Goal: Task Accomplishment & Management: Use online tool/utility

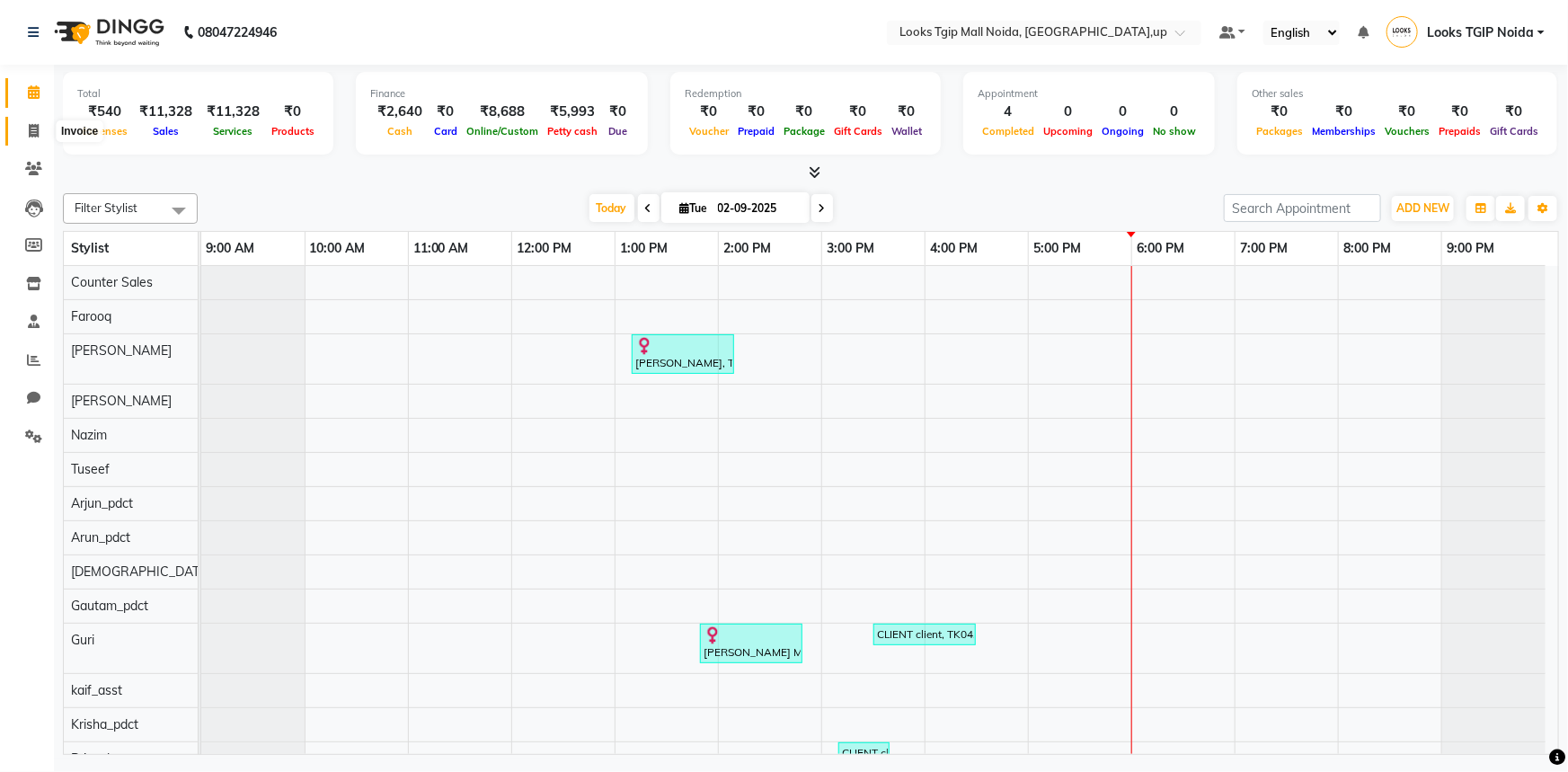
click at [29, 137] on icon at bounding box center [33, 131] width 10 height 14
select select "service"
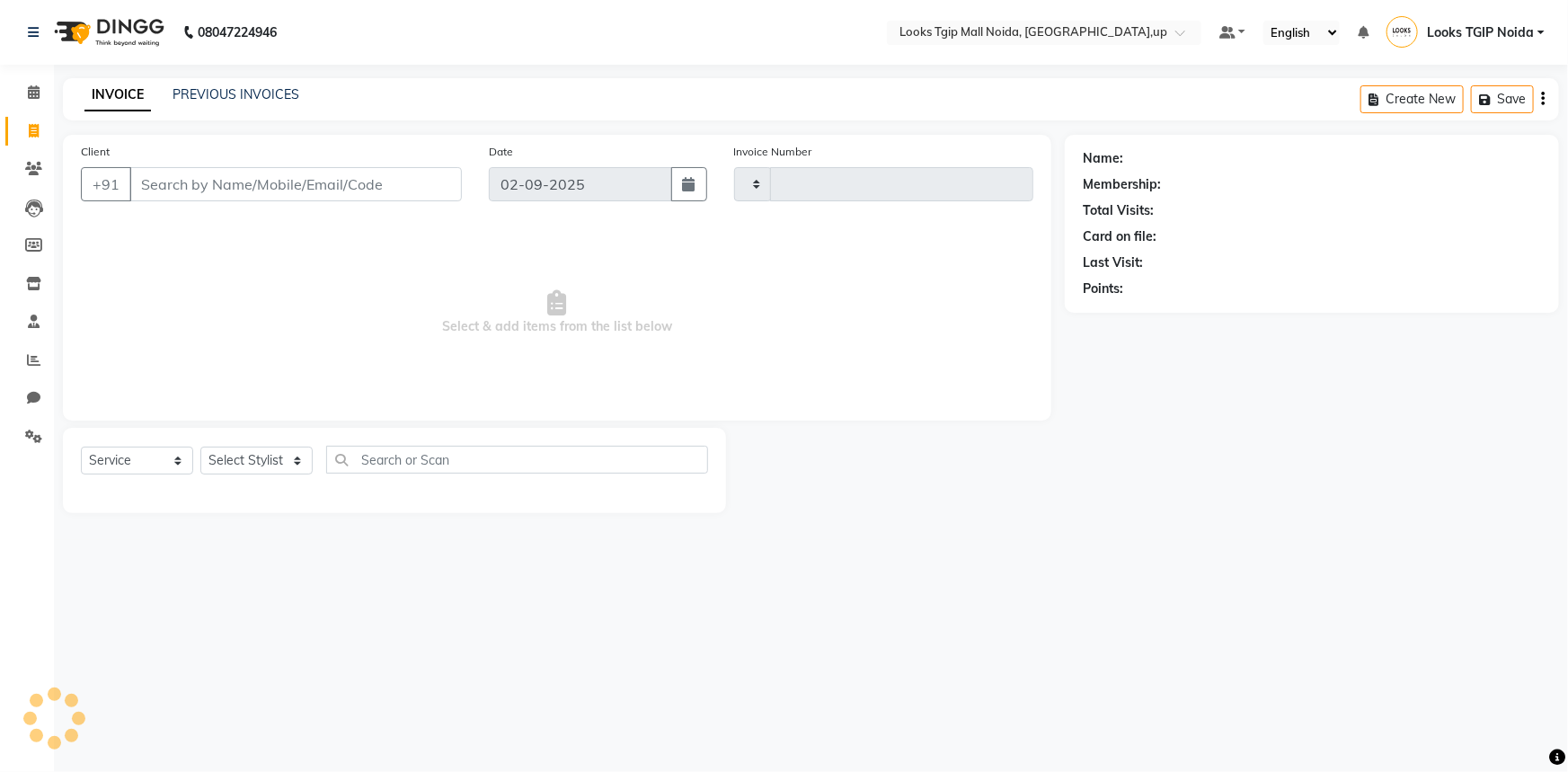
type input "3437"
select select "4358"
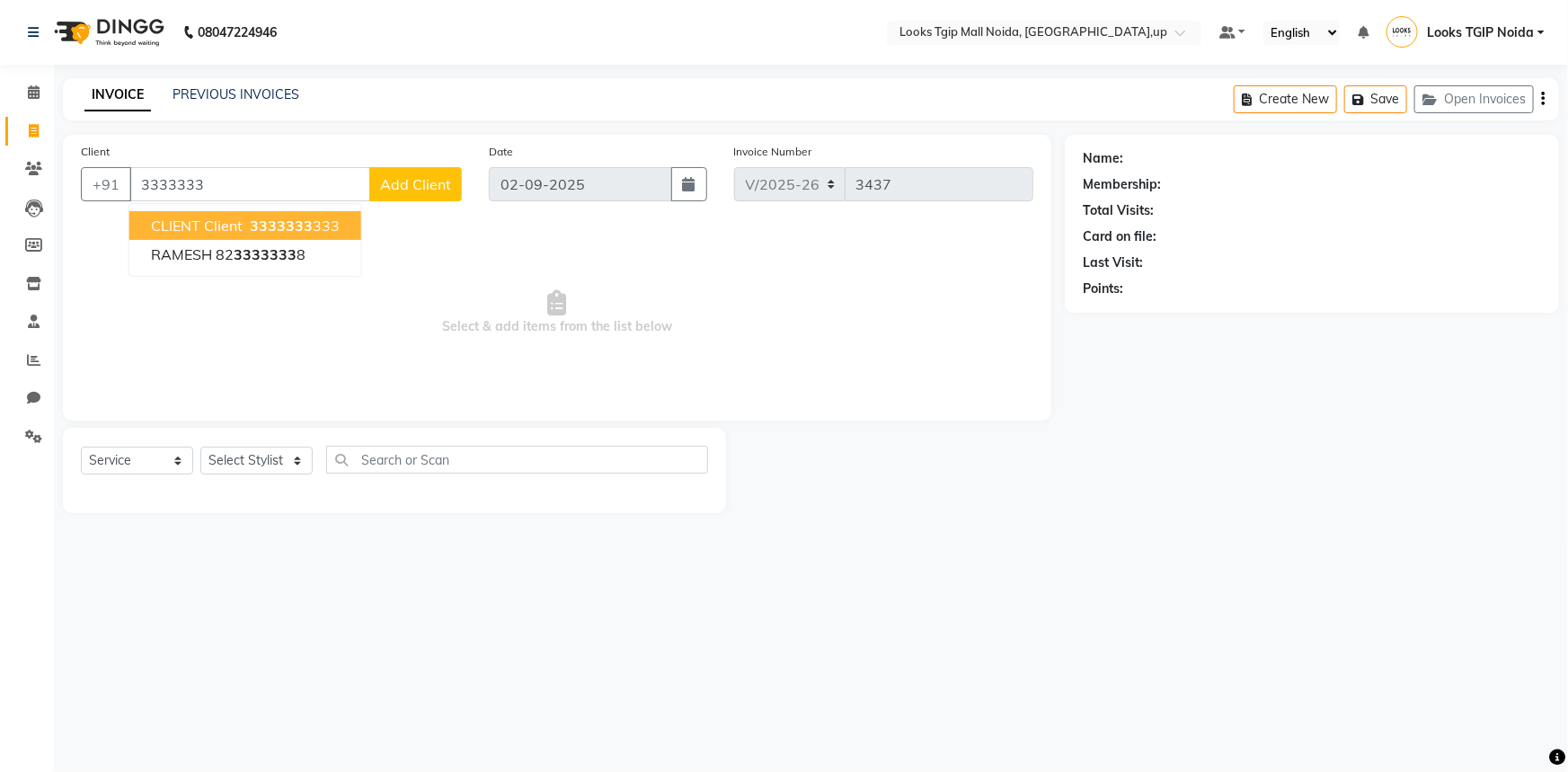
click at [170, 218] on span "CLIENT client" at bounding box center [197, 226] width 92 height 18
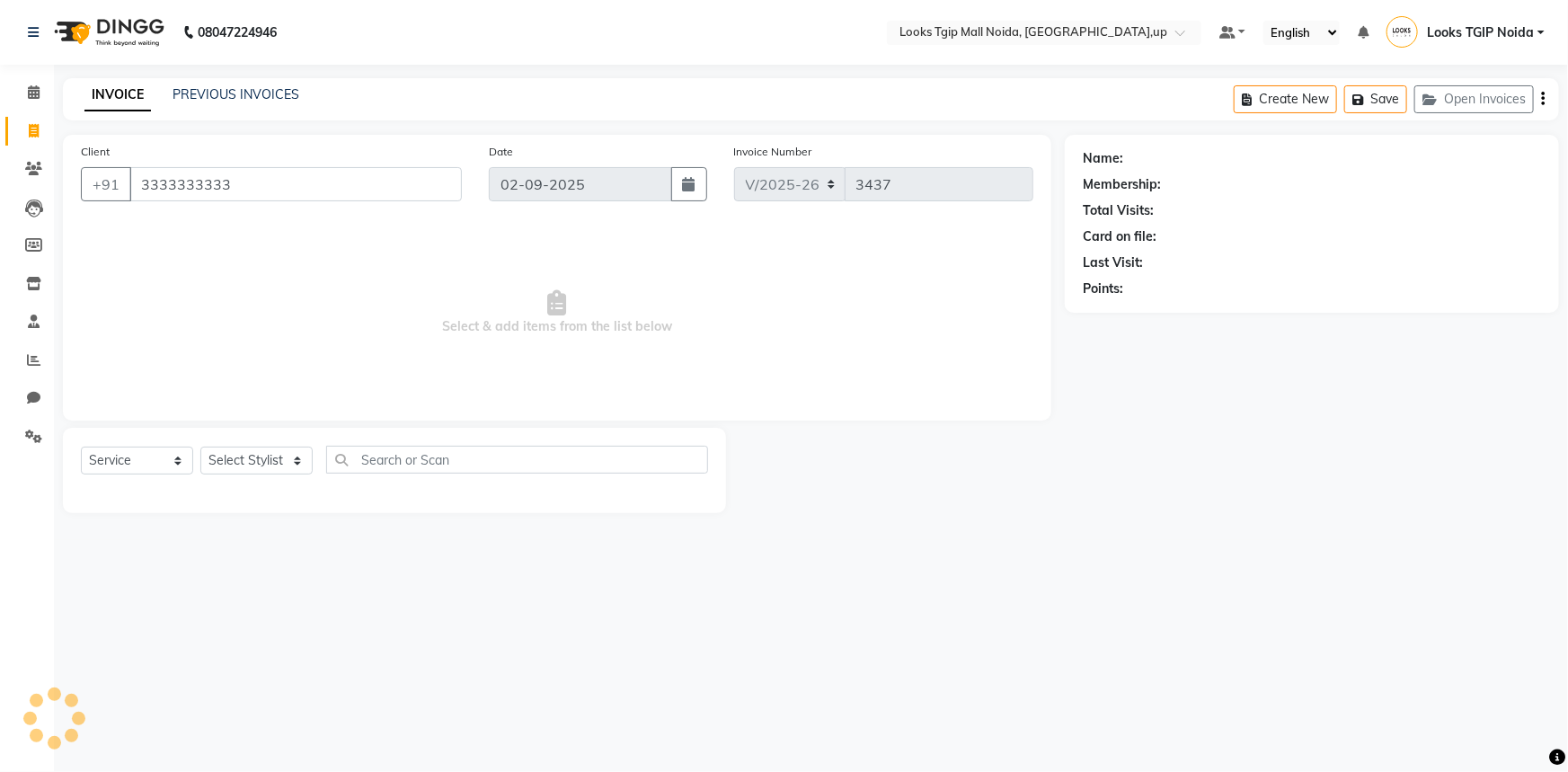
type input "3333333333"
click at [269, 467] on select "Select Stylist [PERSON_NAME] Arun_pdct [PERSON_NAME] Counter Sales Farooq Gauta…" at bounding box center [257, 461] width 112 height 28
select select "1: Object"
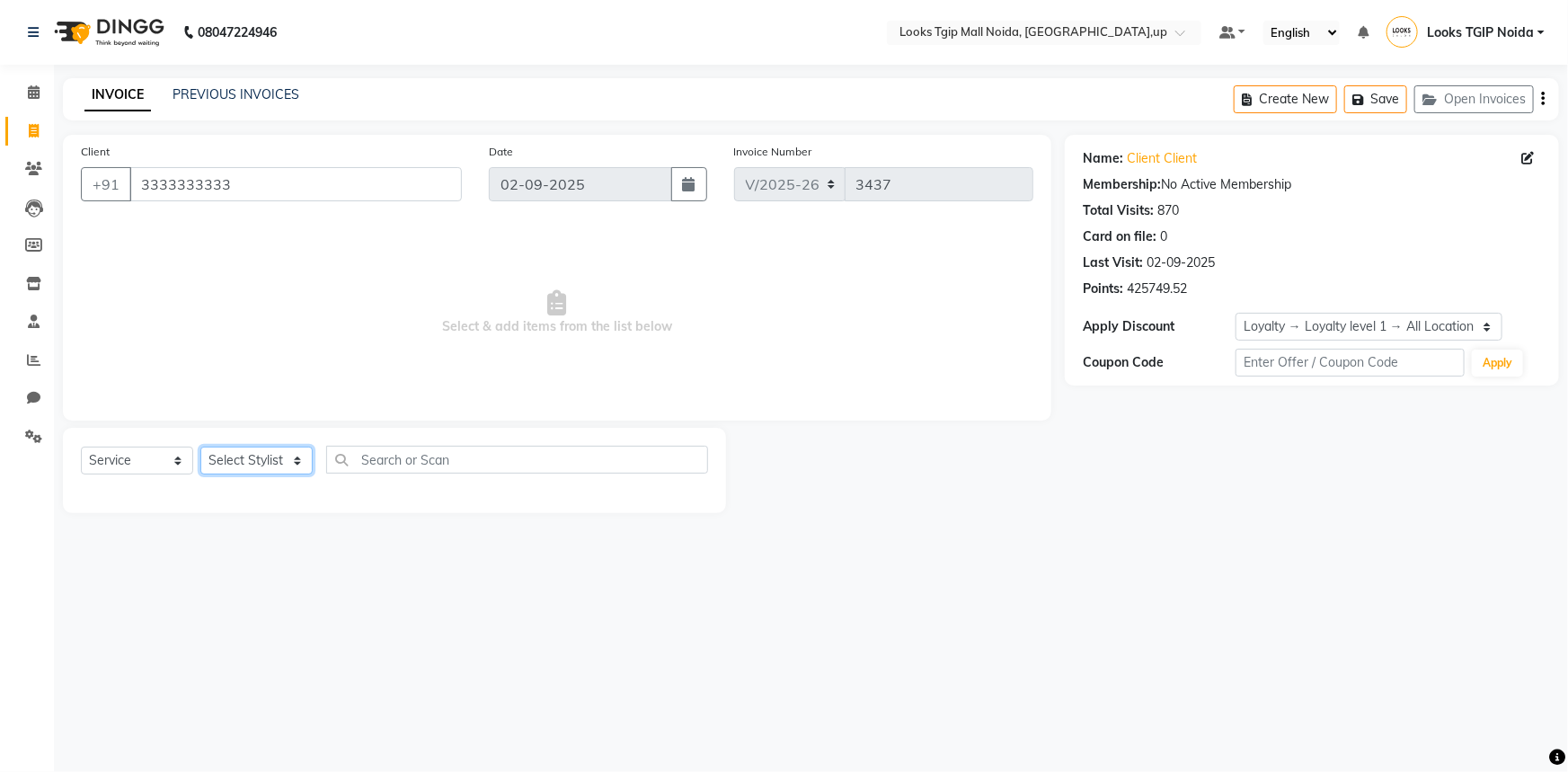
select select "65336"
click at [200, 447] on select "Select Stylist [PERSON_NAME] Arun_pdct [PERSON_NAME] Counter Sales Farooq Gauta…" at bounding box center [257, 461] width 112 height 28
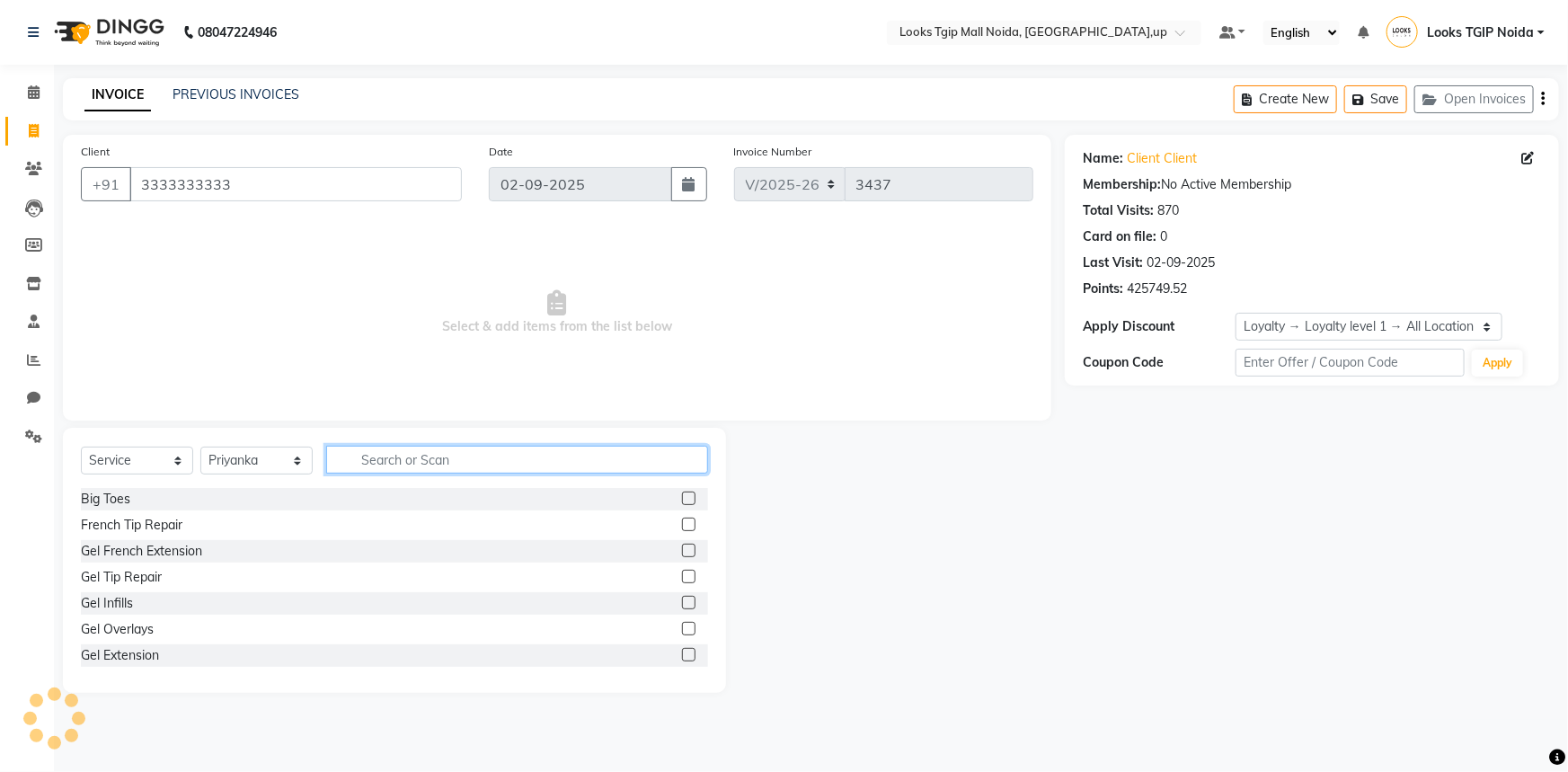
click at [390, 457] on input "text" at bounding box center [517, 460] width 382 height 28
type input "EYE"
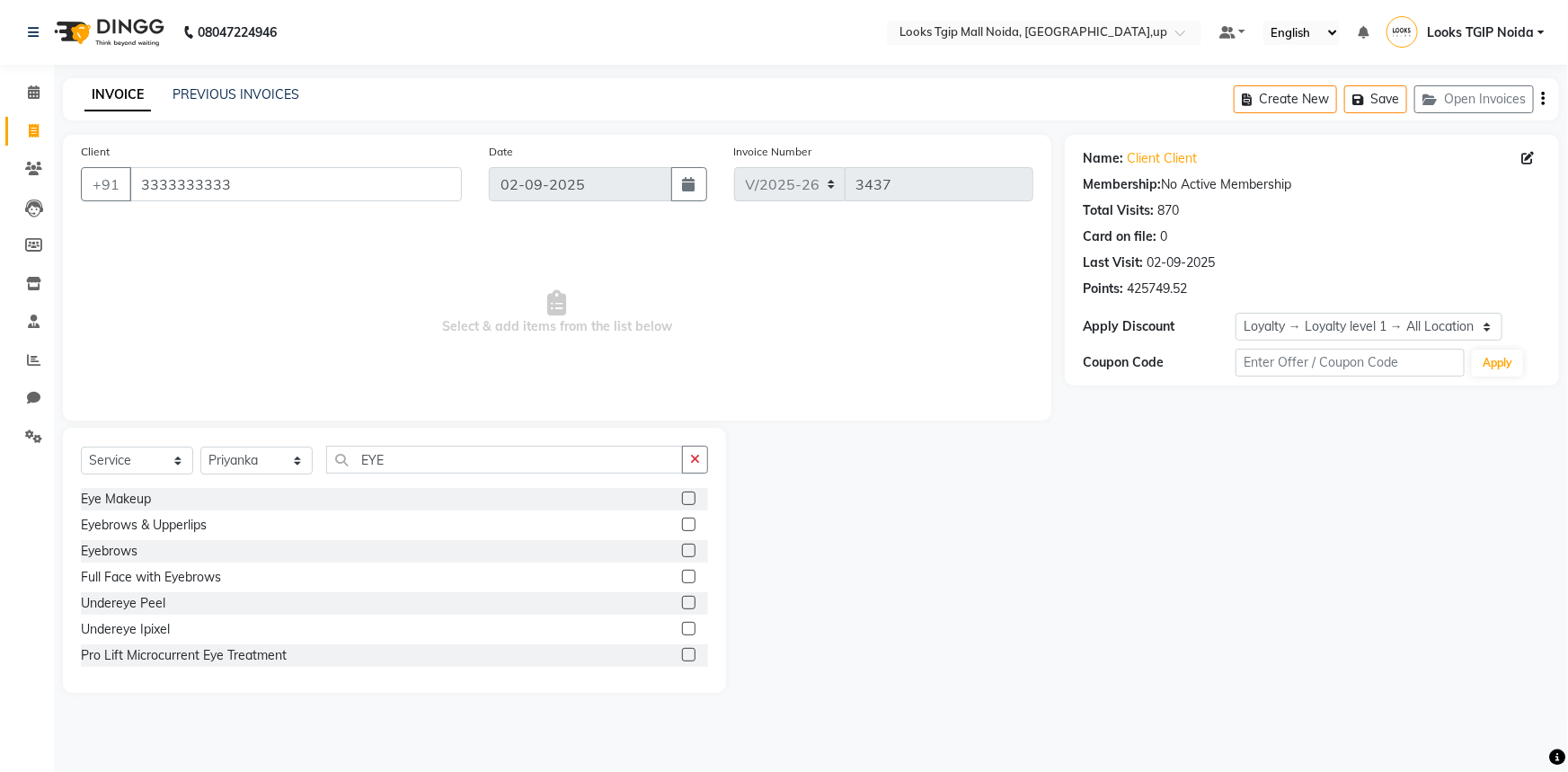
click at [682, 548] on label at bounding box center [689, 550] width 14 height 14
click at [682, 548] on input "checkbox" at bounding box center [688, 551] width 12 height 12
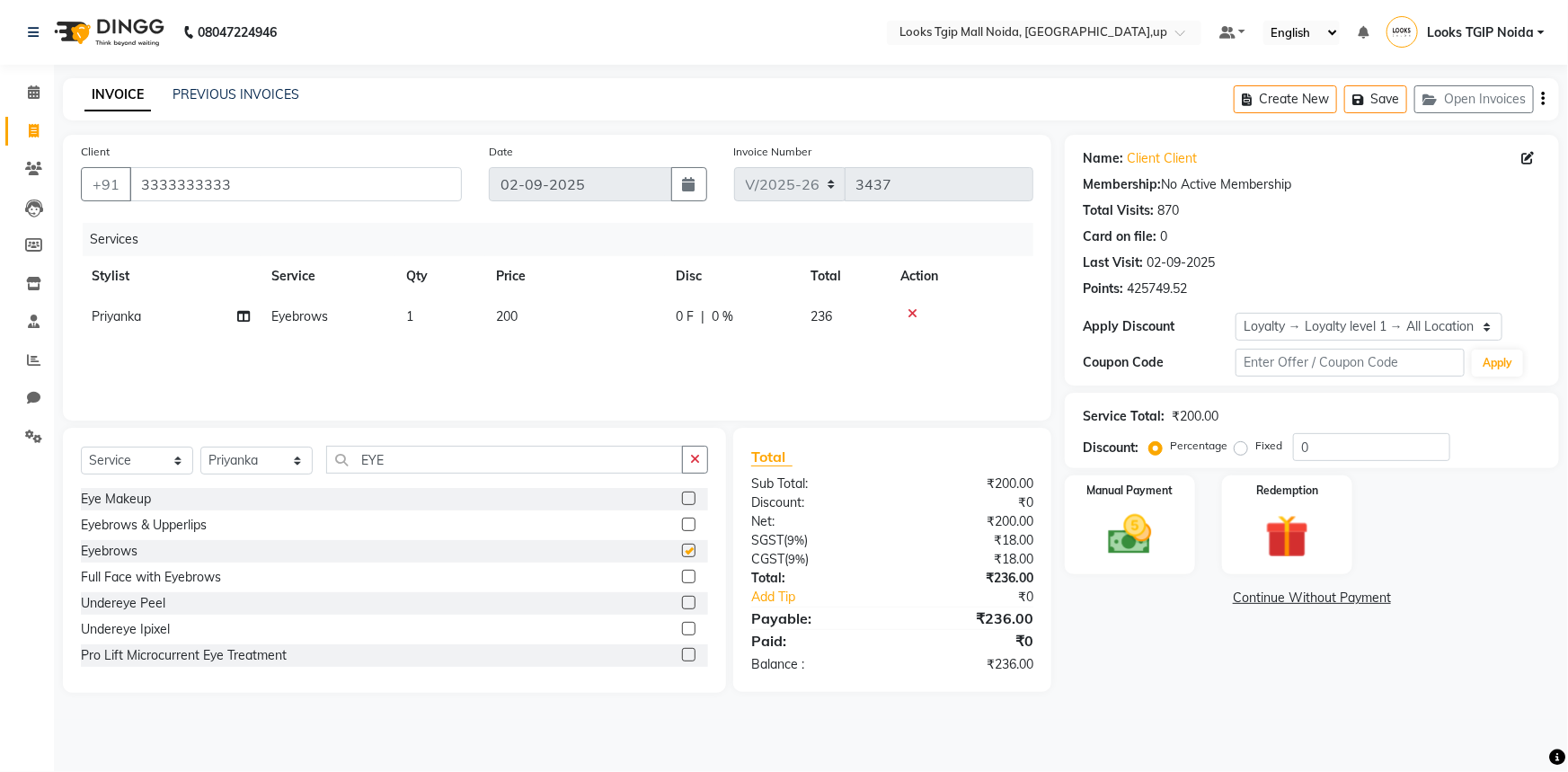
checkbox input "false"
click at [524, 328] on td "200" at bounding box center [575, 317] width 179 height 40
select select "65336"
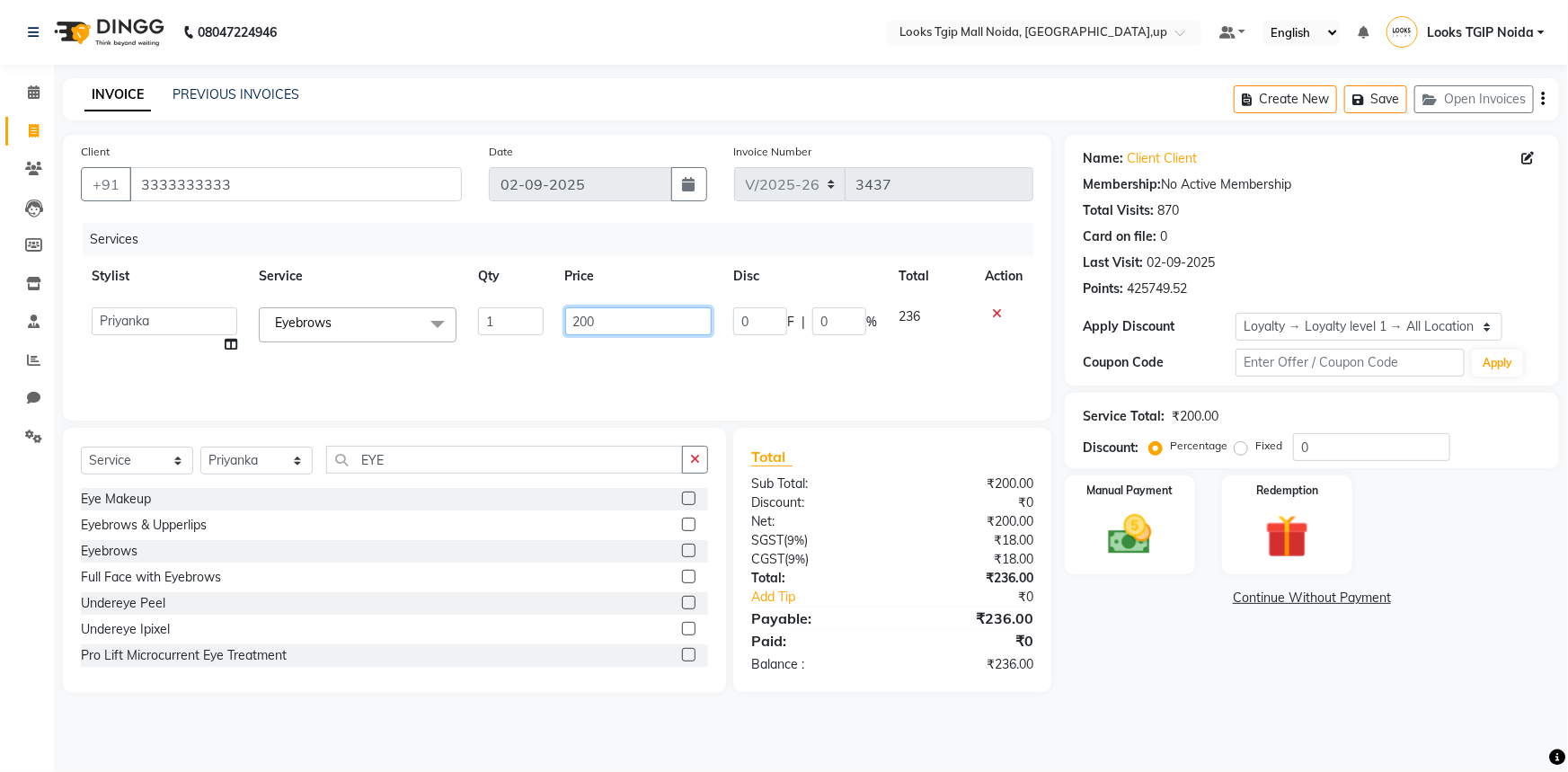
drag, startPoint x: 594, startPoint y: 323, endPoint x: 413, endPoint y: 345, distance: 182.3
click at [427, 341] on tr "[PERSON_NAME] Arjun_pdct Arun_pdct [PERSON_NAME] Counter Sales Farooq Gautam_pd…" at bounding box center [557, 330] width 953 height 68
type input "100"
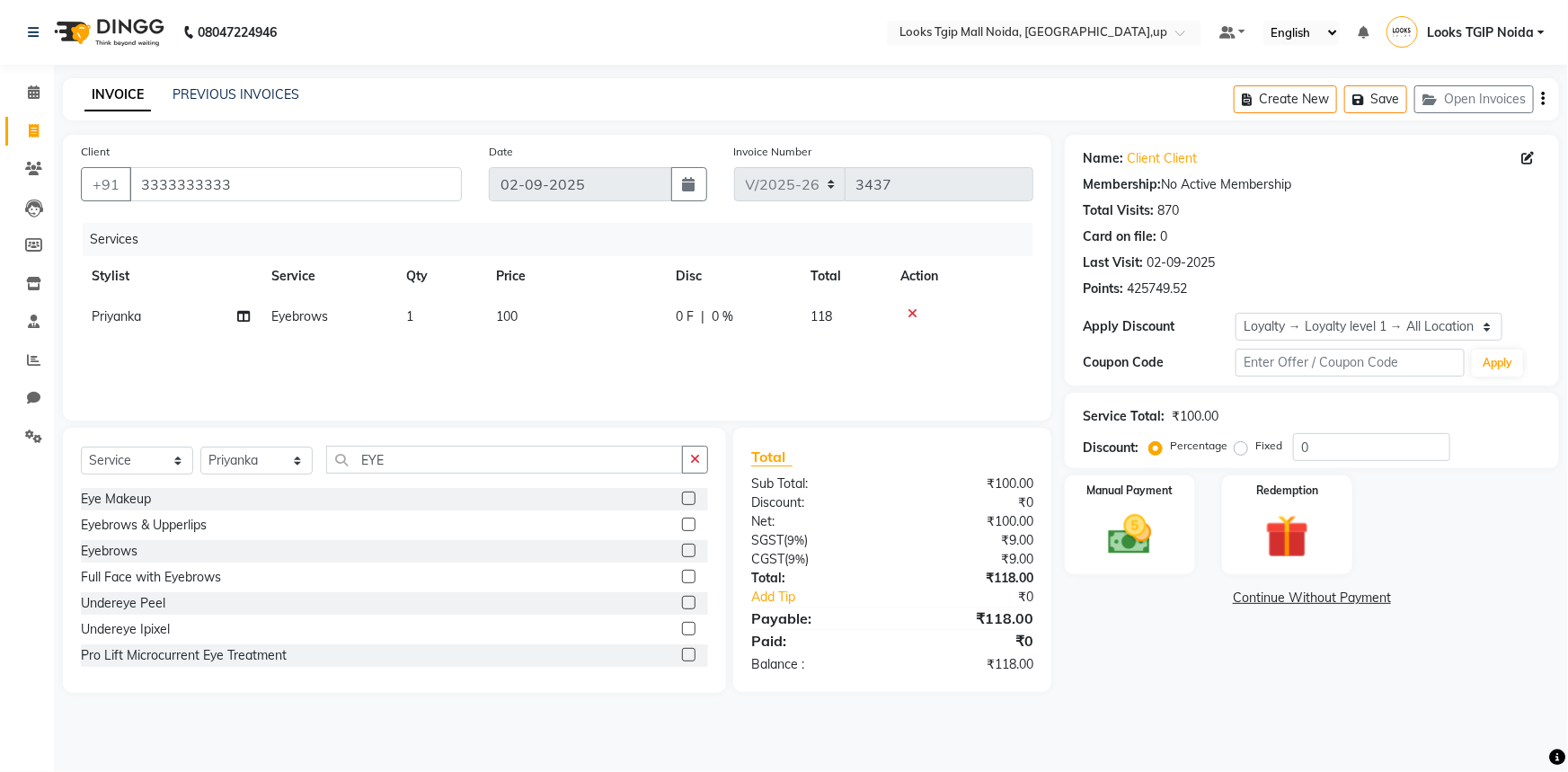
click at [1343, 753] on div "08047224946 Select Location × Looks Tgip Mall [GEOGRAPHIC_DATA], [GEOGRAPHIC_DA…" at bounding box center [784, 386] width 1568 height 772
click at [1135, 533] on img at bounding box center [1130, 535] width 74 height 52
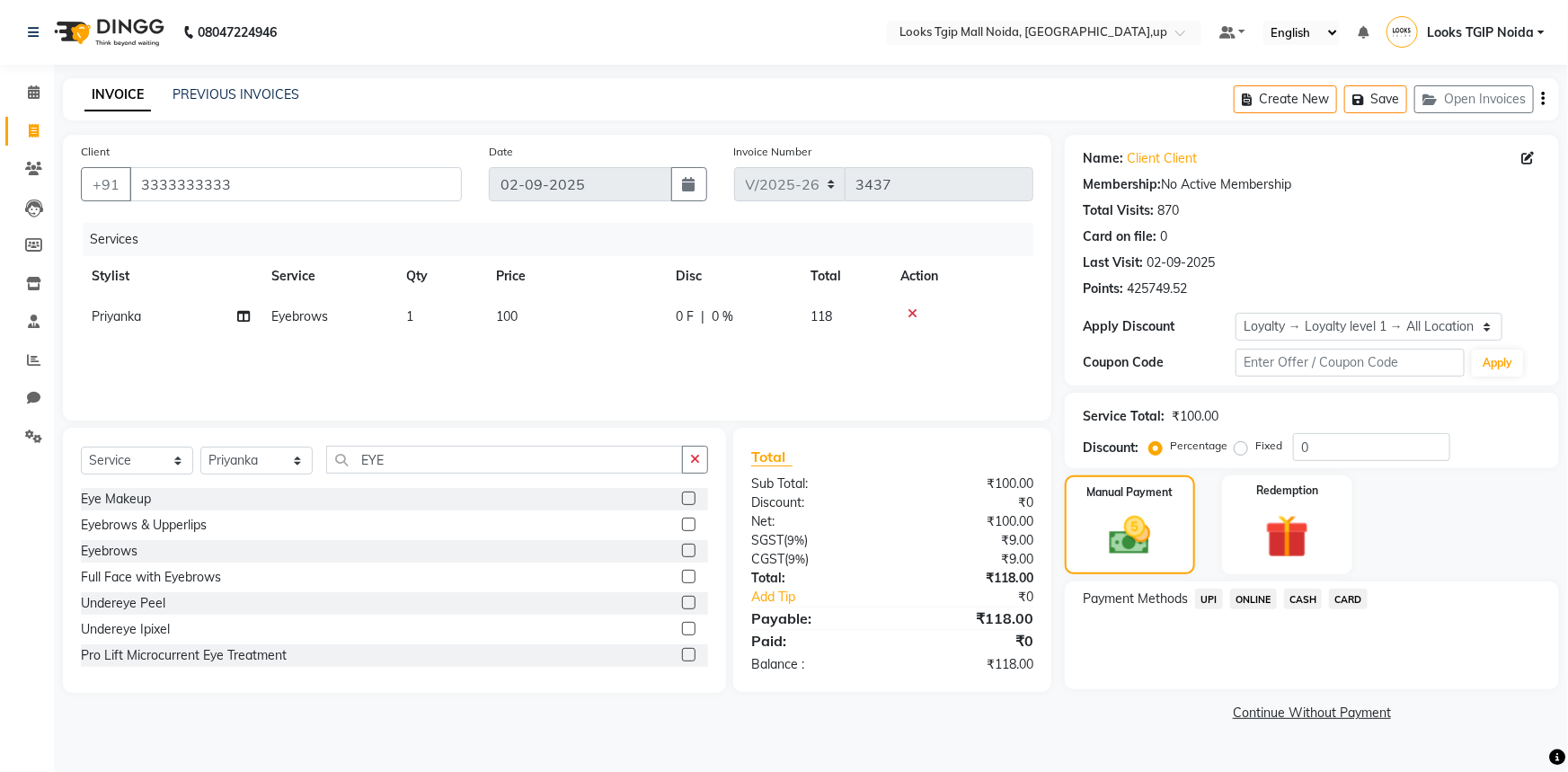
click at [1202, 600] on span "UPI" at bounding box center [1209, 599] width 28 height 20
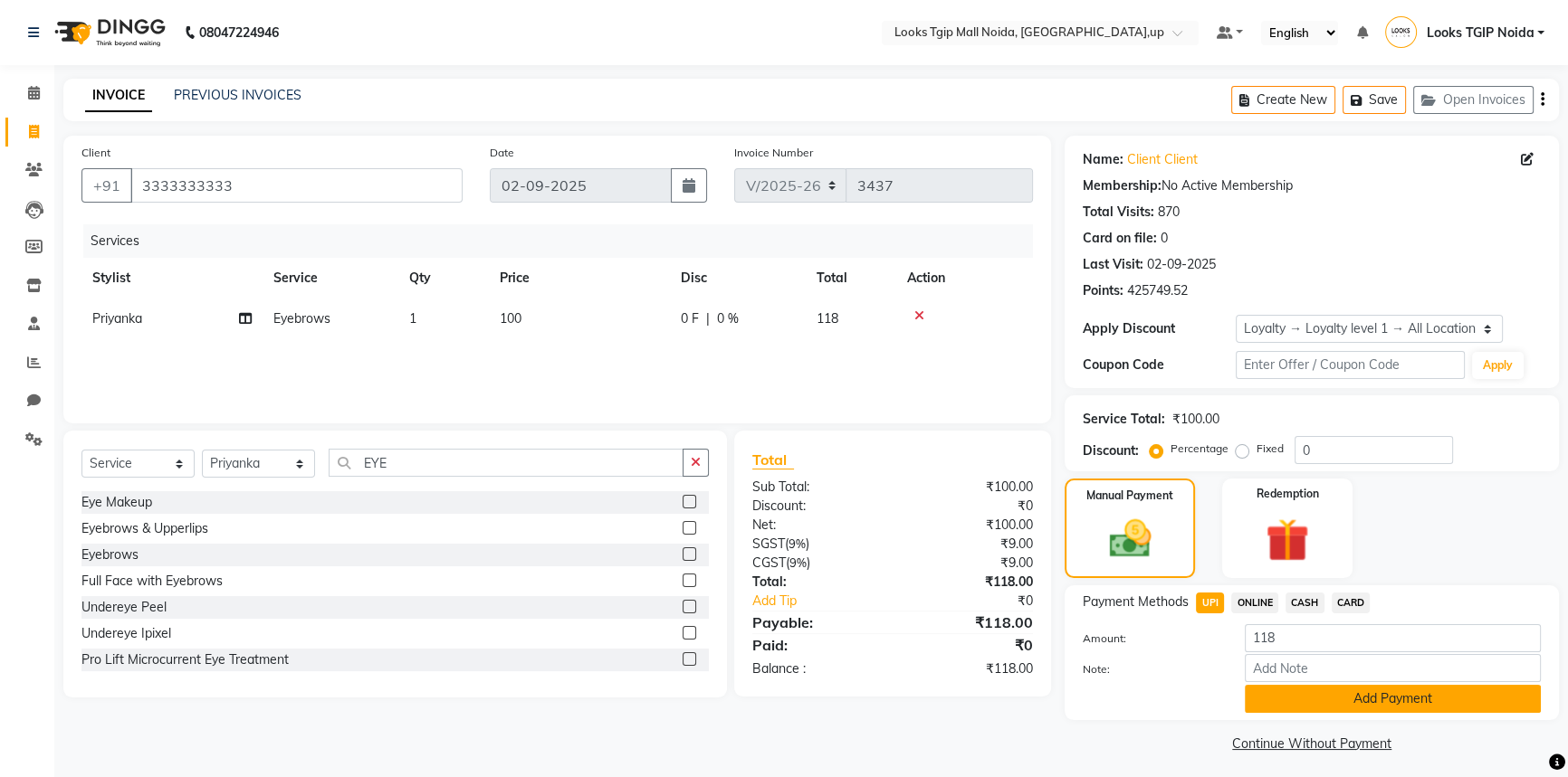
click at [1283, 691] on button "Add Payment" at bounding box center [1393, 699] width 296 height 28
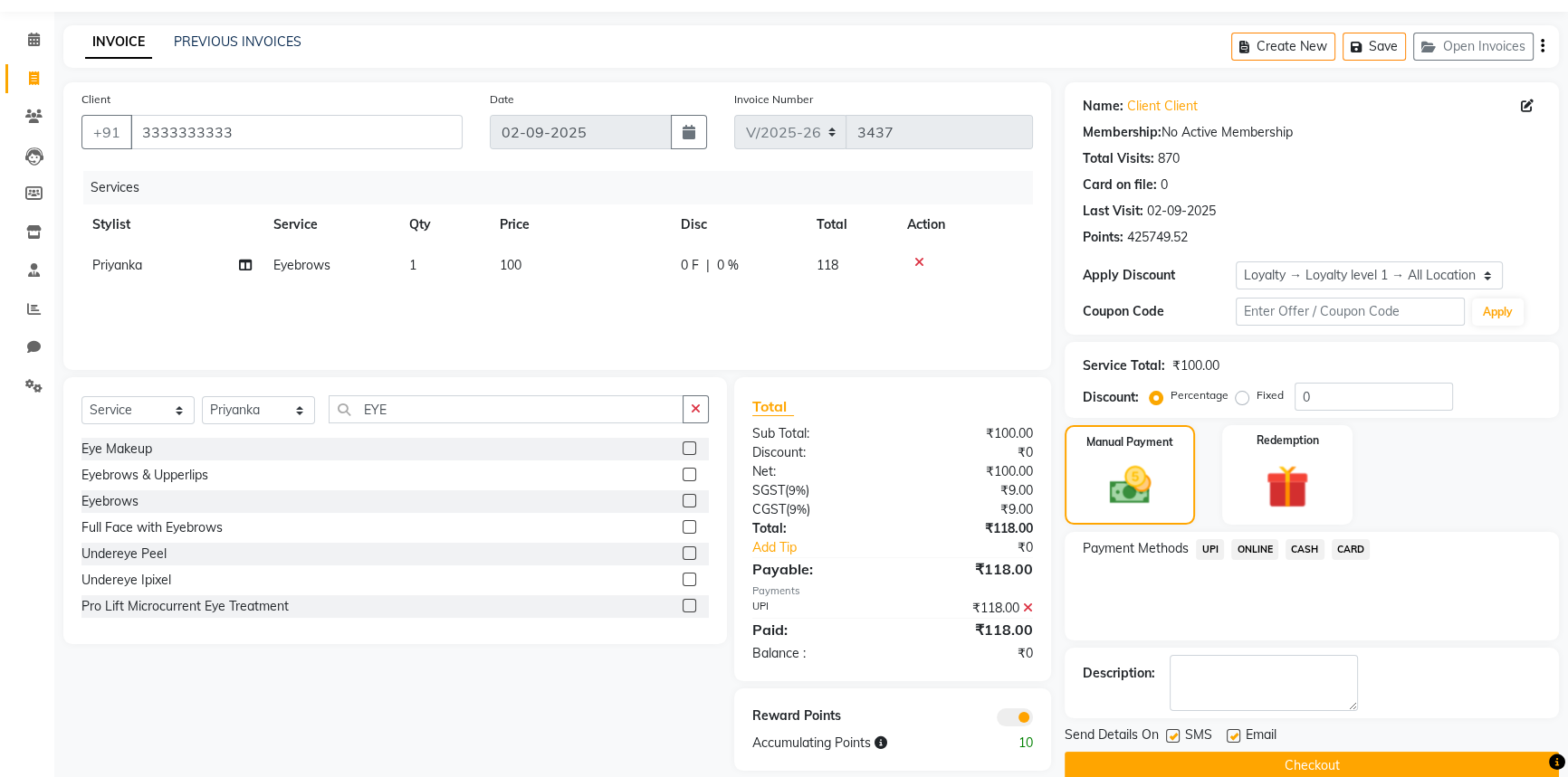
scroll to position [81, 0]
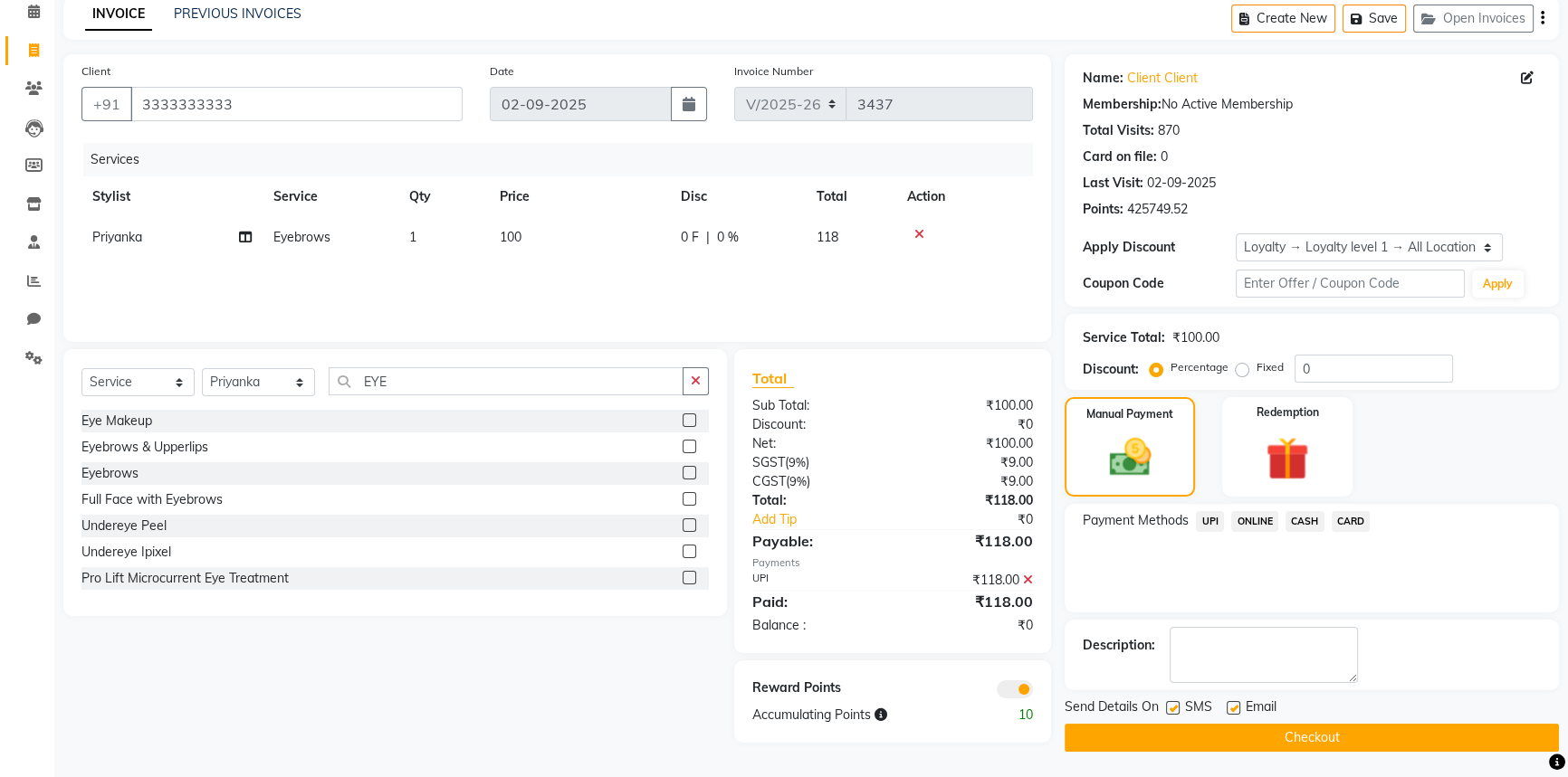
click at [1173, 707] on label at bounding box center [1173, 708] width 14 height 14
click at [1173, 707] on input "checkbox" at bounding box center [1172, 708] width 12 height 12
checkbox input "false"
click at [1095, 733] on button "Checkout" at bounding box center [1311, 738] width 495 height 28
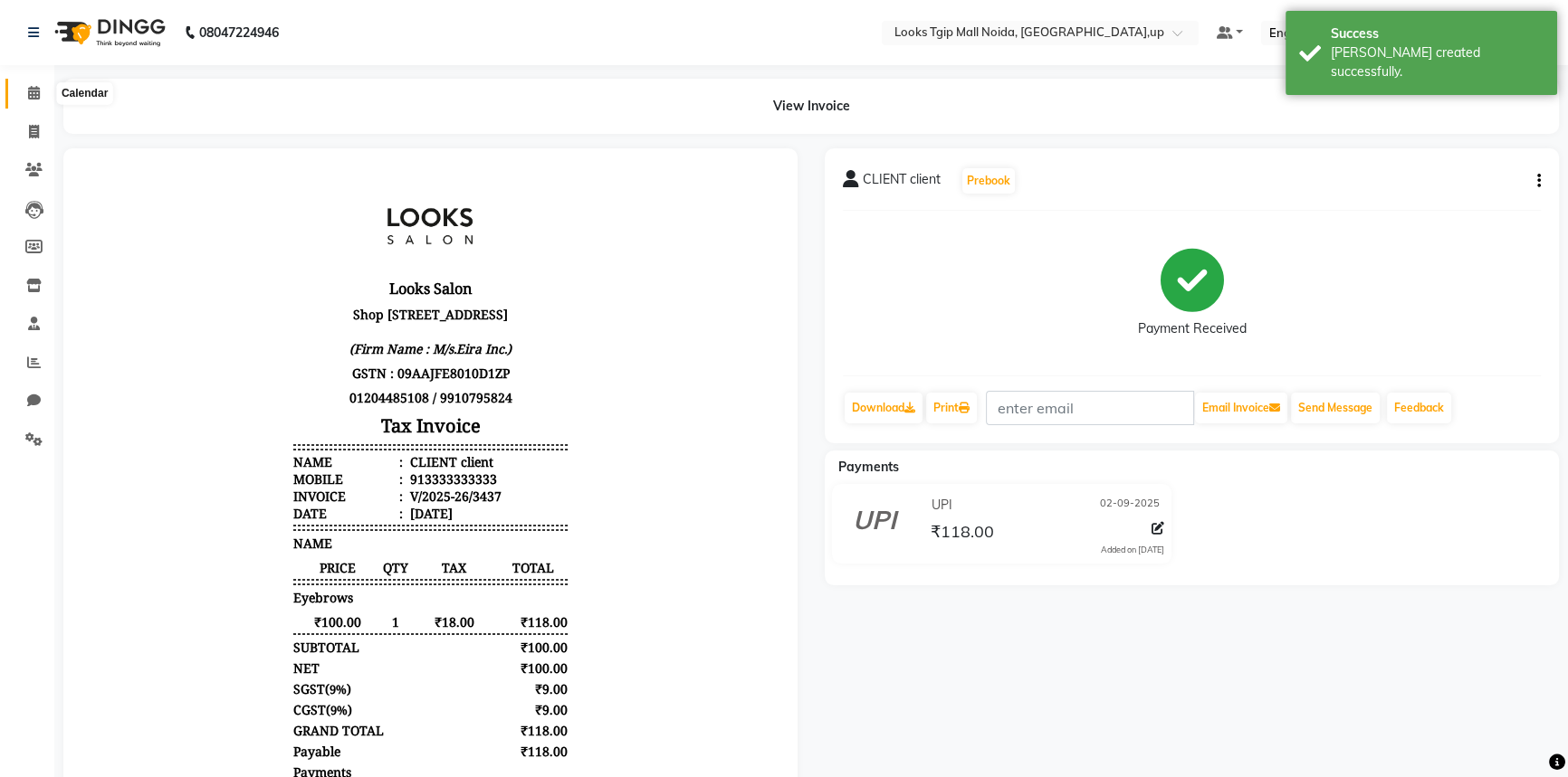
click at [42, 91] on span at bounding box center [34, 94] width 31 height 20
